Goal: Check status: Check status

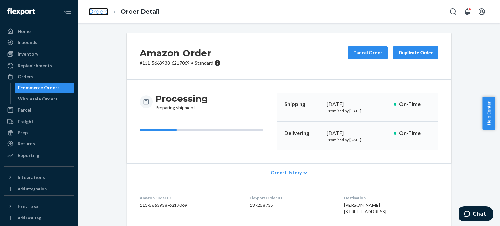
click at [103, 11] on link "Orders" at bounding box center [99, 11] width 20 height 7
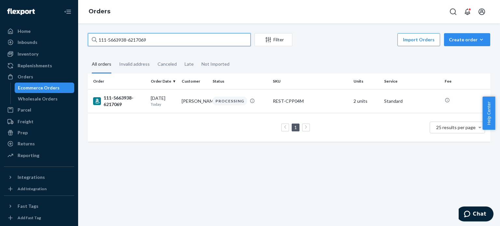
click at [108, 44] on input "111-5663938-6217069" at bounding box center [169, 39] width 163 height 13
click at [107, 44] on input "111-5663938-6217069" at bounding box center [169, 39] width 163 height 13
paste input "2-6793410-924182"
type input "112-6793410-9241829"
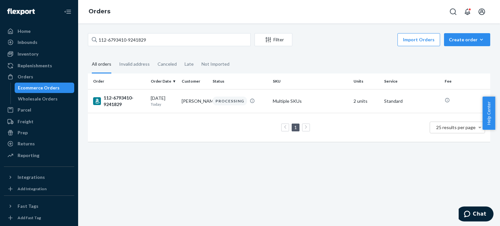
click at [113, 106] on div "112-6793410-9241829" at bounding box center [119, 101] width 52 height 13
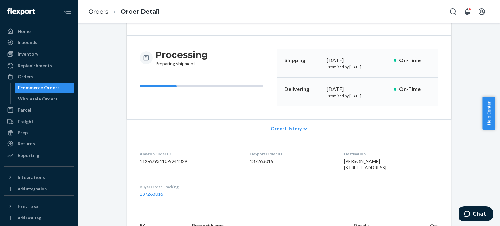
scroll to position [33, 0]
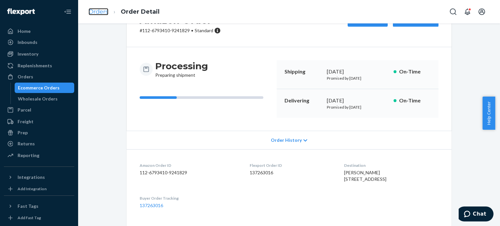
click at [97, 13] on link "Orders" at bounding box center [99, 11] width 20 height 7
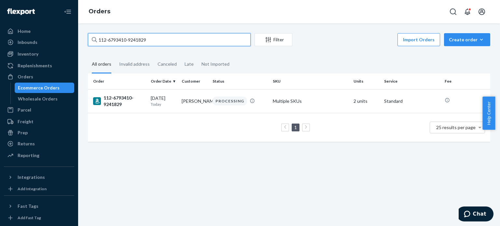
click at [111, 42] on input "112-6793410-9241829" at bounding box center [169, 39] width 163 height 13
paste input "3-1337138-3361866"
type input "113-1337138-3361866"
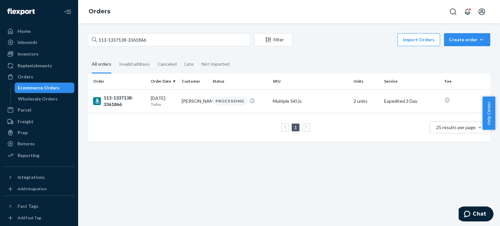
click at [116, 104] on div "113-1337138-3361866" at bounding box center [119, 101] width 52 height 13
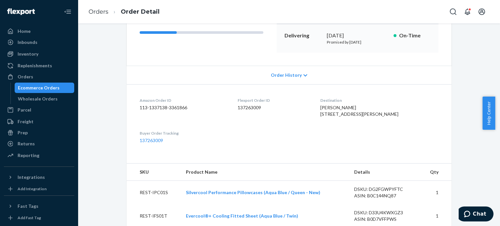
scroll to position [195, 0]
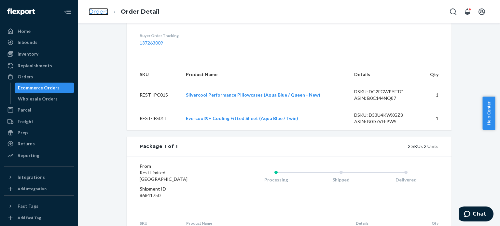
click at [94, 10] on link "Orders" at bounding box center [99, 11] width 20 height 7
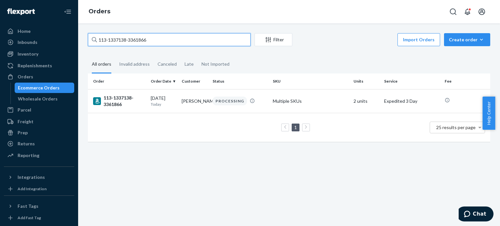
click at [158, 36] on input "113-1337138-3361866" at bounding box center [169, 39] width 163 height 13
paste input "3482966-1257005"
type input "113-3482966-1257005"
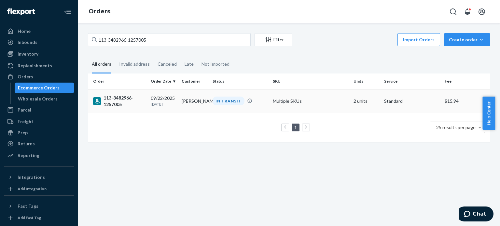
click at [117, 96] on div "113-3482966-1257005" at bounding box center [119, 101] width 52 height 13
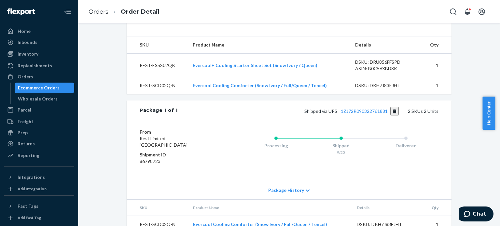
scroll to position [228, 0]
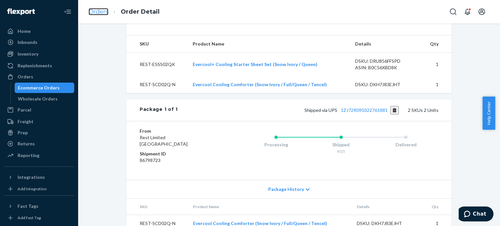
click at [96, 14] on link "Orders" at bounding box center [99, 11] width 20 height 7
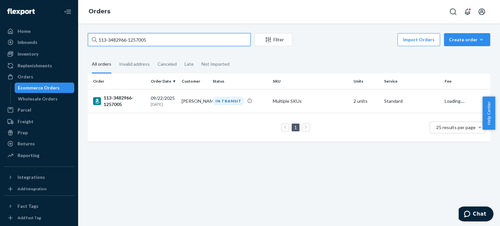
click at [106, 43] on input "113-3482966-1257005" at bounding box center [169, 39] width 163 height 13
paste input "4-1045537-2410603"
type input "114-1045537-2410603"
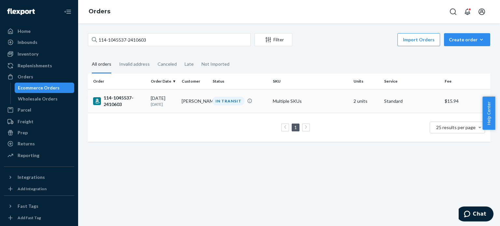
click at [113, 101] on div "114-1045537-2410603" at bounding box center [119, 101] width 52 height 13
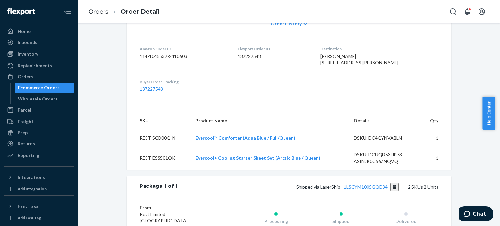
scroll to position [163, 0]
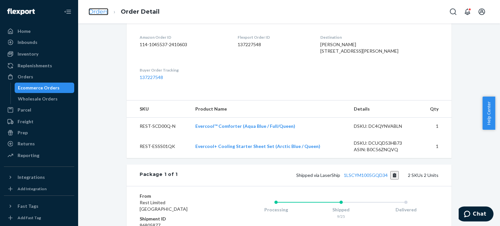
click at [93, 10] on link "Orders" at bounding box center [99, 11] width 20 height 7
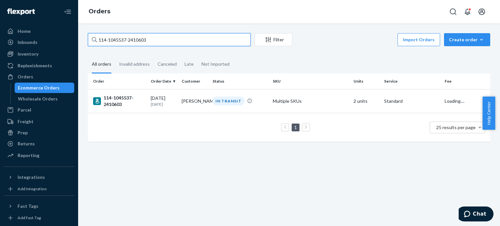
click at [139, 39] on input "114-1045537-2410603" at bounding box center [169, 39] width 163 height 13
paste input "1-9728812-9546611"
type input "111-9728812-9546611"
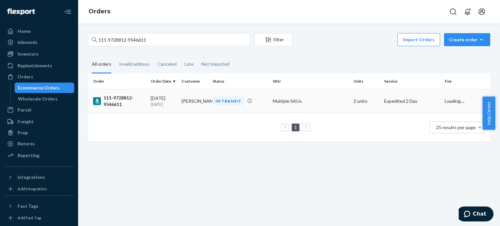
click at [117, 101] on div "111-9728812-9546611" at bounding box center [119, 101] width 52 height 13
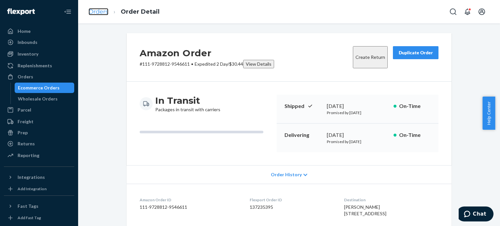
click at [98, 14] on link "Orders" at bounding box center [99, 11] width 20 height 7
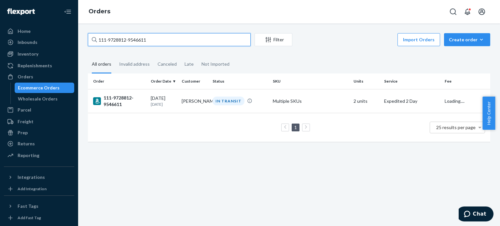
click at [125, 43] on input "111-9728812-9546611" at bounding box center [169, 39] width 163 height 13
paste input "3-8503923-855864"
click at [159, 46] on input "113-8503923-8558641" at bounding box center [169, 39] width 163 height 13
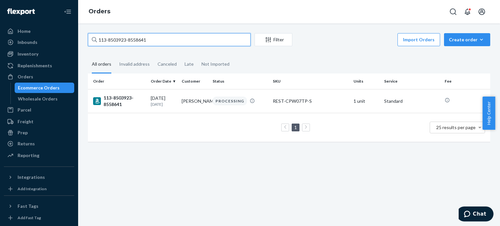
click at [159, 46] on input "113-8503923-8558641" at bounding box center [169, 39] width 163 height 13
click at [159, 45] on input "113-8503923-8558641" at bounding box center [169, 39] width 163 height 13
click at [160, 43] on input "113-8503923-8558641" at bounding box center [169, 39] width 163 height 13
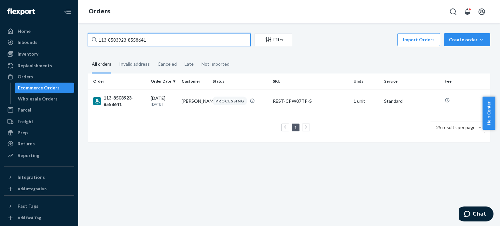
click at [161, 43] on input "113-8503923-8558641" at bounding box center [169, 39] width 163 height 13
paste input "1-1973809-5493008"
click at [163, 37] on input "111-1973809-5493008" at bounding box center [169, 39] width 163 height 13
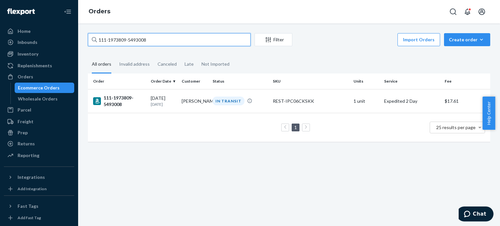
click at [163, 37] on input "111-1973809-5493008" at bounding box center [169, 39] width 163 height 13
paste input "4-8661660-2052200"
type input "114-8661660-2052200"
